Goal: Task Accomplishment & Management: Complete application form

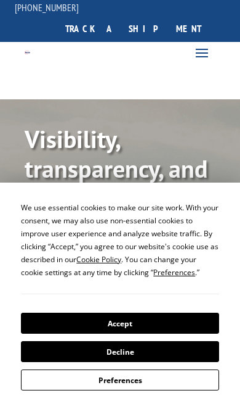
click at [163, 327] on button "Accept" at bounding box center [120, 323] width 198 height 21
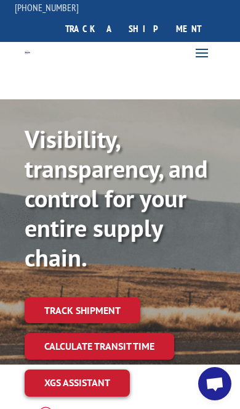
click at [199, 49] on span at bounding box center [202, 53] width 20 height 20
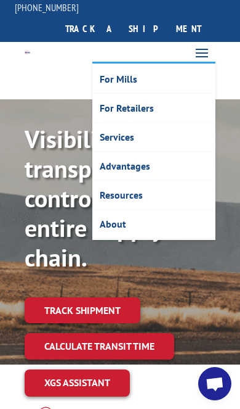
click at [114, 231] on link "About" at bounding box center [154, 224] width 121 height 29
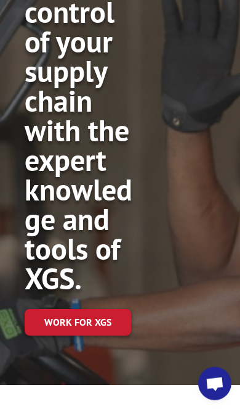
scroll to position [126, 0]
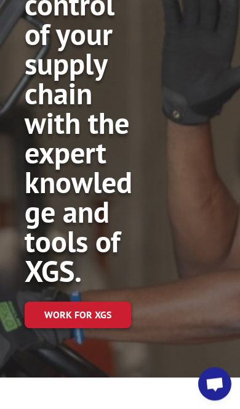
click at [96, 318] on link "Work for XGS" at bounding box center [78, 314] width 107 height 27
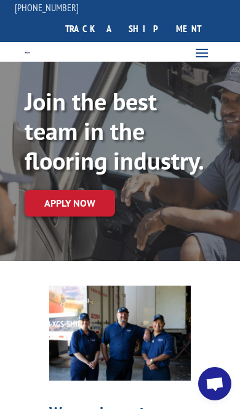
click at [85, 206] on link "Apply now" at bounding box center [70, 203] width 91 height 27
